Goal: Information Seeking & Learning: Learn about a topic

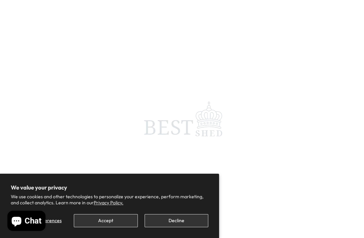
click at [176, 217] on button "Decline" at bounding box center [177, 220] width 64 height 13
click at [179, 221] on button "Decline" at bounding box center [177, 220] width 64 height 13
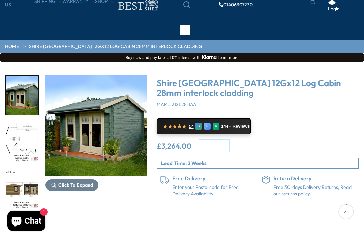
scroll to position [37, 0]
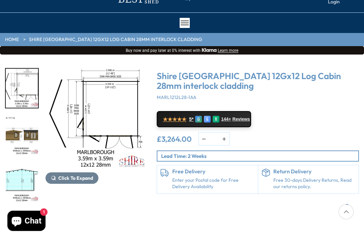
click at [23, 132] on img "3 / 18" at bounding box center [22, 135] width 32 height 39
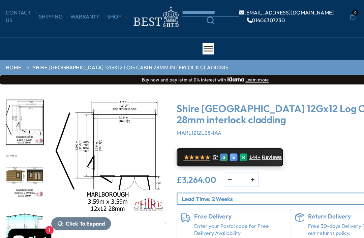
scroll to position [9, 0]
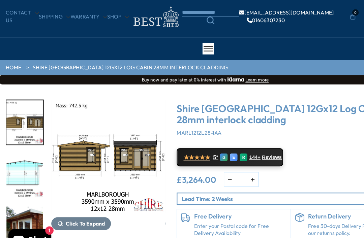
click at [25, 155] on img "4 / 18" at bounding box center [22, 163] width 32 height 39
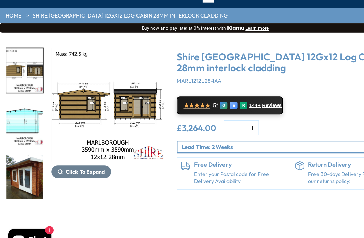
scroll to position [57, 0]
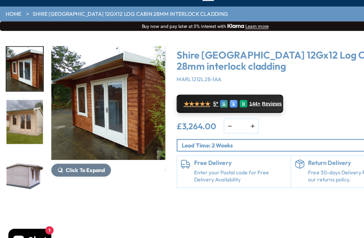
click at [25, 155] on div "7 / 18" at bounding box center [22, 163] width 34 height 40
click at [75, 156] on span "Click To Expand" at bounding box center [75, 159] width 35 height 6
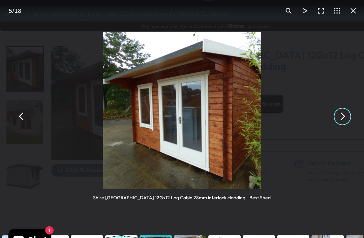
click at [303, 104] on button "You can close this modal content with the ESC key" at bounding box center [304, 111] width 14 height 14
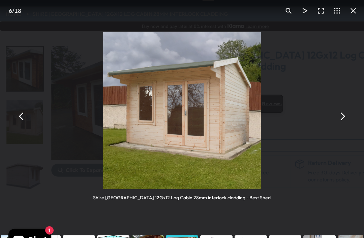
click at [306, 104] on button "You can close this modal content with the ESC key" at bounding box center [304, 111] width 14 height 14
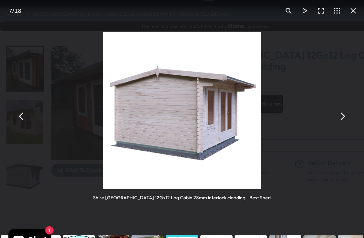
click at [305, 104] on button "You can close this modal content with the ESC key" at bounding box center [304, 111] width 14 height 14
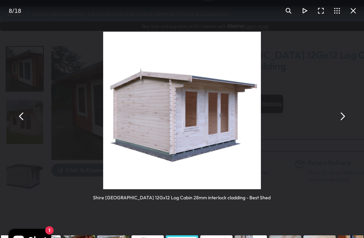
click at [305, 104] on button "You can close this modal content with the ESC key" at bounding box center [304, 111] width 14 height 14
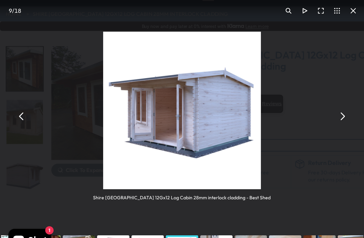
click at [305, 104] on button "You can close this modal content with the ESC key" at bounding box center [304, 111] width 14 height 14
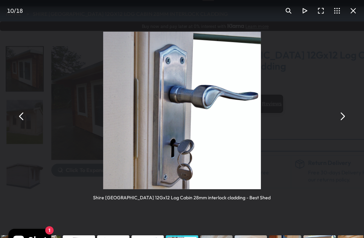
click at [305, 104] on button "You can close this modal content with the ESC key" at bounding box center [304, 111] width 14 height 14
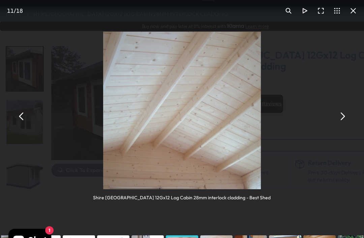
click at [305, 106] on button "You can close this modal content with the ESC key" at bounding box center [304, 111] width 14 height 14
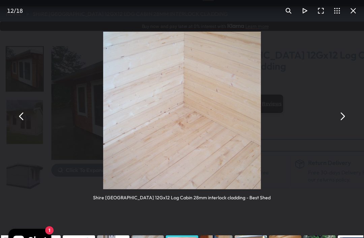
click at [306, 104] on button "You can close this modal content with the ESC key" at bounding box center [304, 111] width 14 height 14
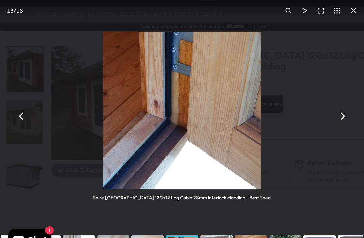
click at [305, 104] on button "You can close this modal content with the ESC key" at bounding box center [304, 111] width 14 height 14
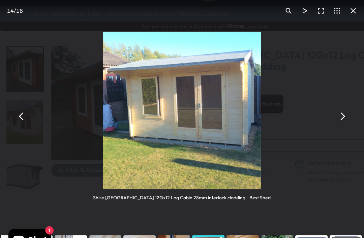
click at [306, 105] on button "You can close this modal content with the ESC key" at bounding box center [304, 111] width 14 height 14
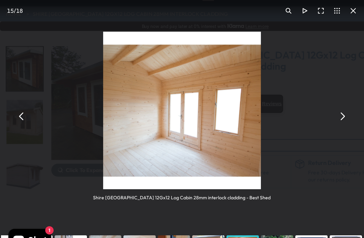
click at [304, 104] on button "You can close this modal content with the ESC key" at bounding box center [304, 111] width 14 height 14
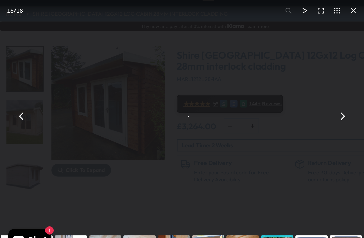
click at [313, 11] on button "You can close this modal content with the ESC key" at bounding box center [313, 17] width 14 height 14
